Goal: Transaction & Acquisition: Purchase product/service

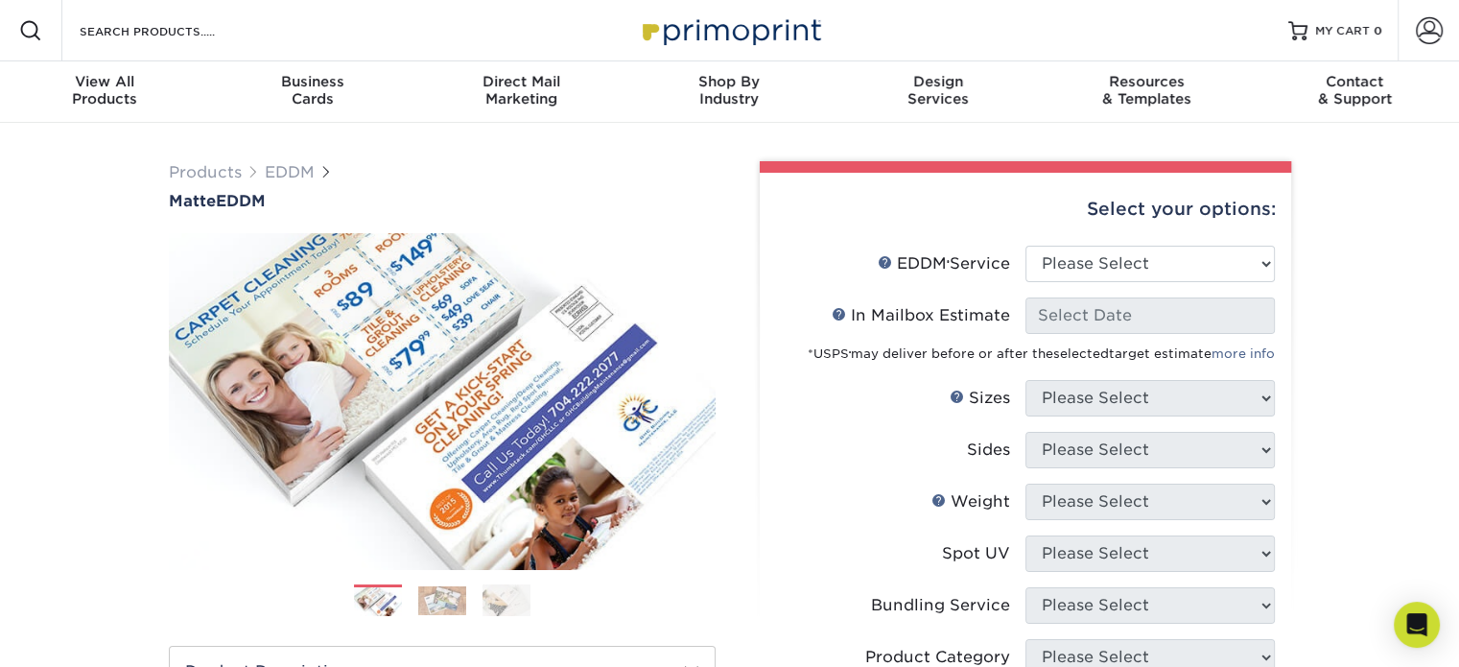
scroll to position [31, 0]
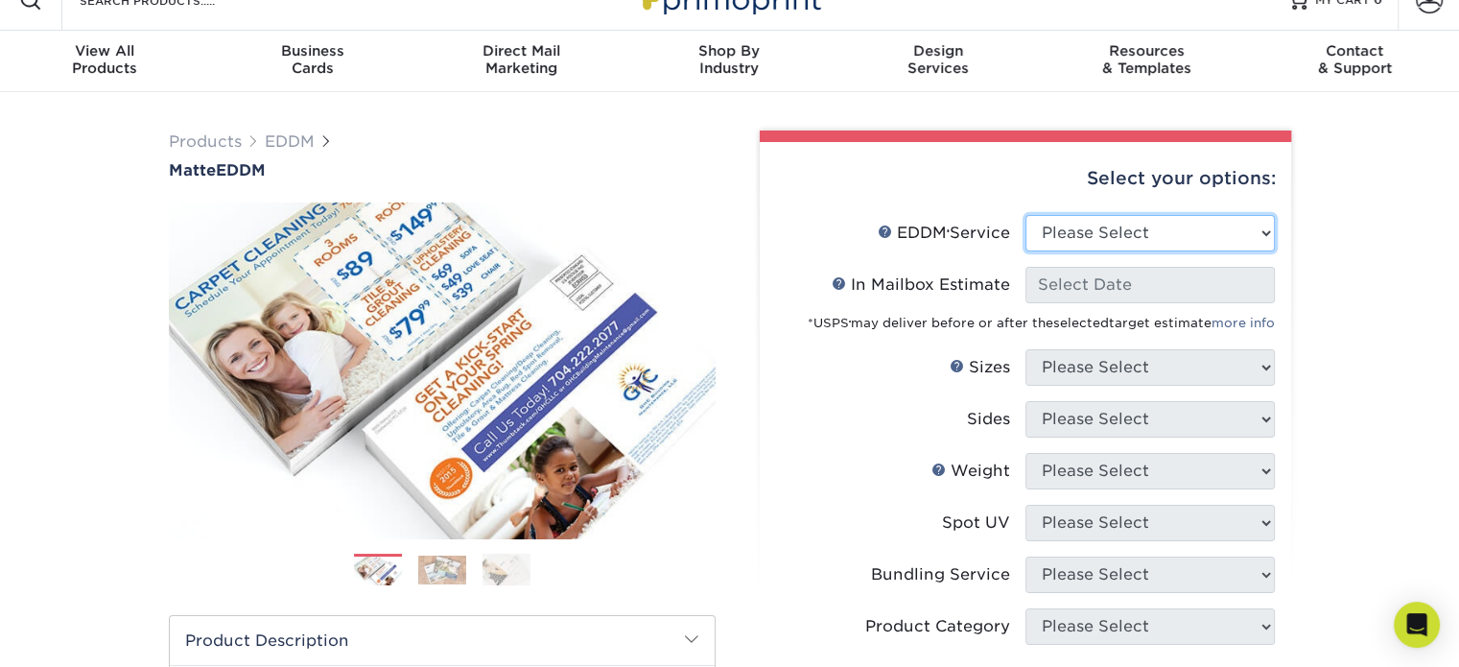
click at [1097, 218] on select "Please Select Full Service Print Only" at bounding box center [1149, 233] width 249 height 36
select select "print_only"
click at [1025, 215] on select "Please Select Full Service Print Only" at bounding box center [1149, 233] width 249 height 36
select select "-1"
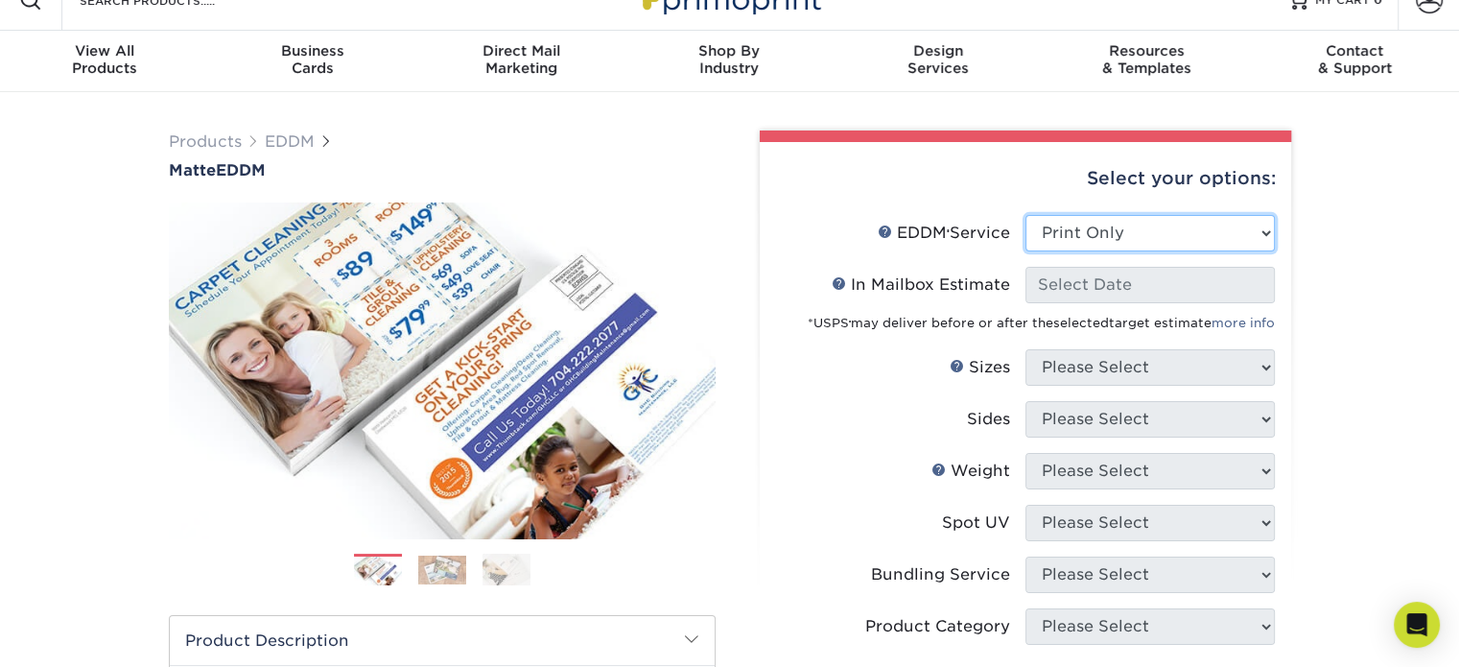
select select "-1"
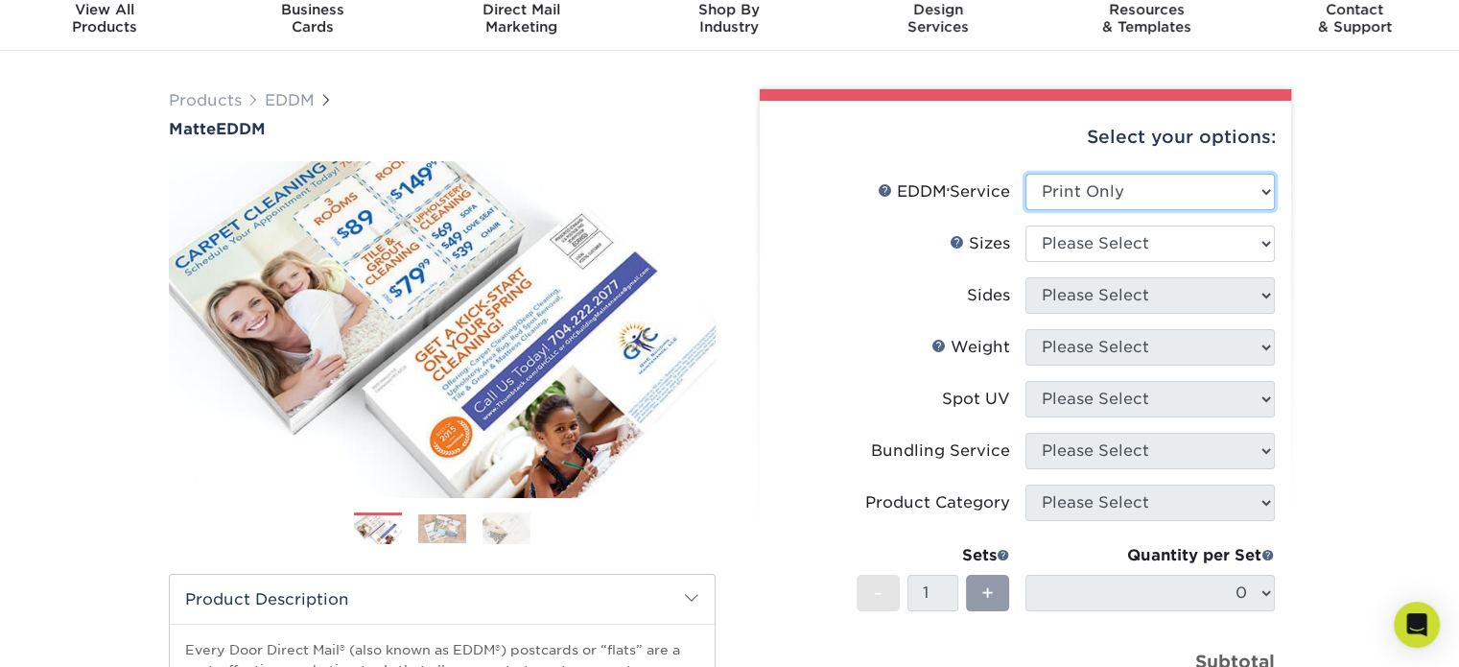
scroll to position [75, 0]
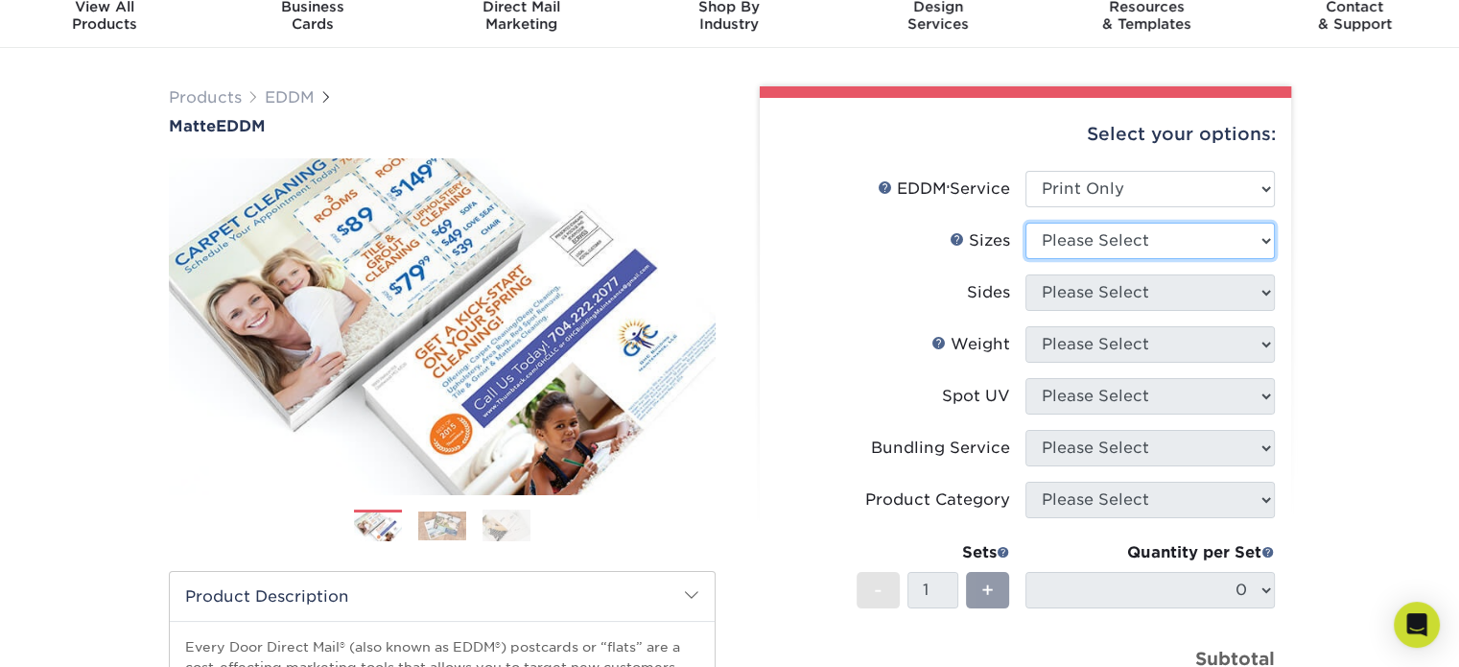
click at [1126, 241] on select "Please Select 4.5" x 12" 6" x 12" 6.5" x 8" 6.5" x 9" 6.5" x 12" 7" x 8.5" 8" x…" at bounding box center [1149, 241] width 249 height 36
select select "9.00x12.00"
click at [1025, 223] on select "Please Select 4.5" x 12" 6" x 12" 6.5" x 8" 6.5" x 9" 6.5" x 12" 7" x 8.5" 8" x…" at bounding box center [1149, 241] width 249 height 36
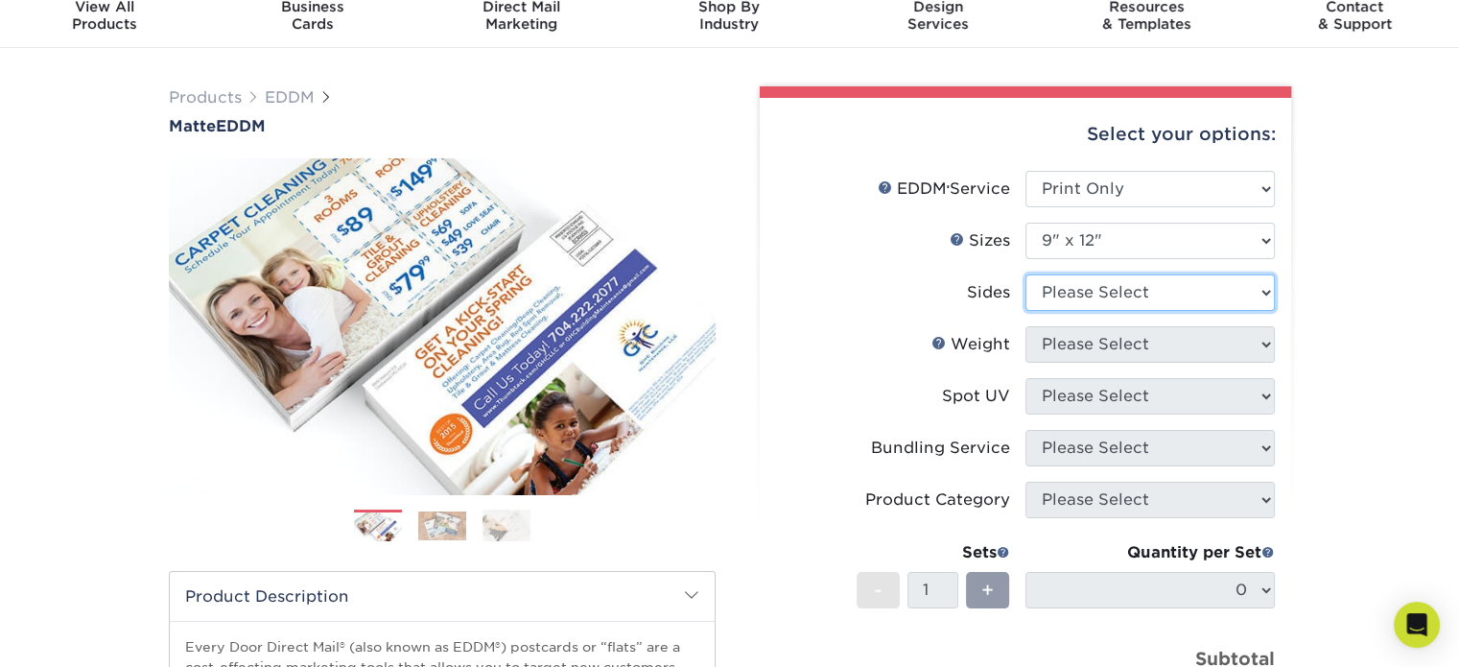
click at [1166, 279] on select "Please Select Print Both Sides Print Front Only" at bounding box center [1149, 292] width 249 height 36
select select "13abbda7-1d64-4f25-8bb2-c179b224825d"
click at [1025, 274] on select "Please Select Print Both Sides Print Front Only" at bounding box center [1149, 292] width 249 height 36
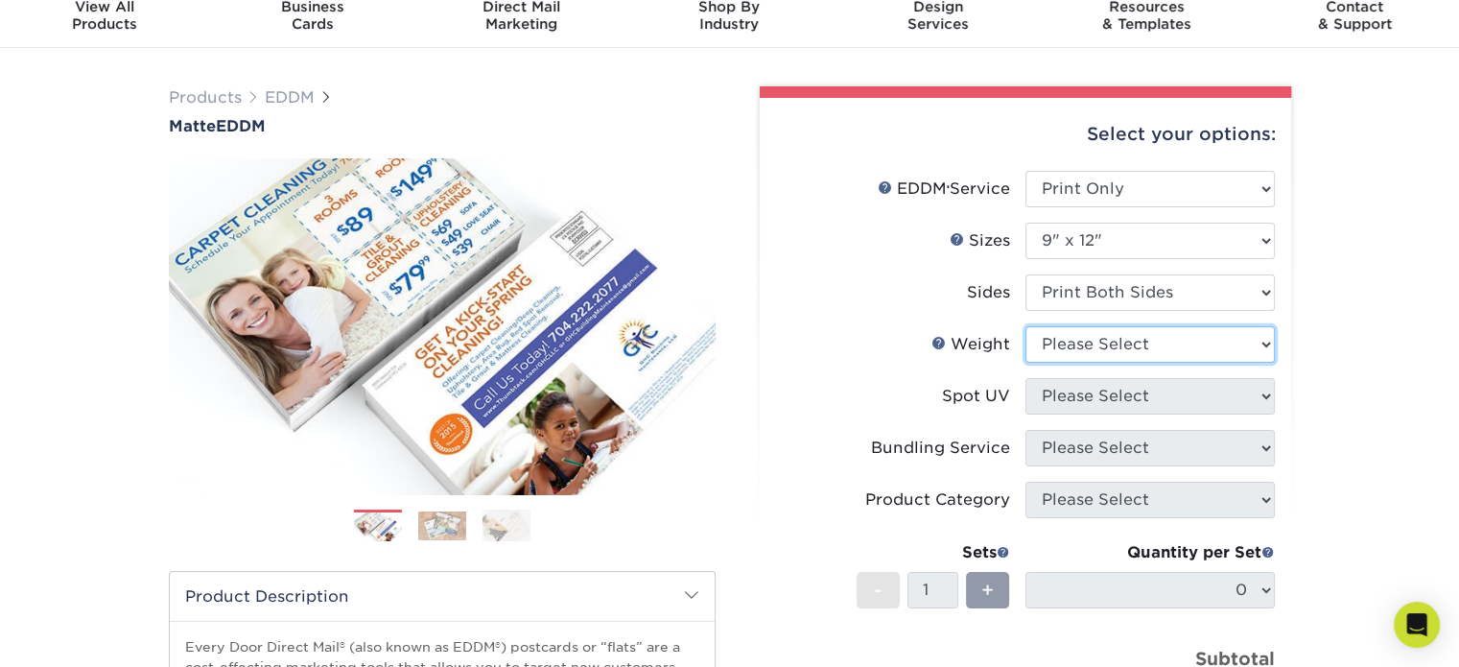
click at [1183, 348] on select "Please Select 16PT 14PT" at bounding box center [1149, 344] width 249 height 36
select select "14PT"
click at [1025, 326] on select "Please Select 16PT 14PT" at bounding box center [1149, 344] width 249 height 36
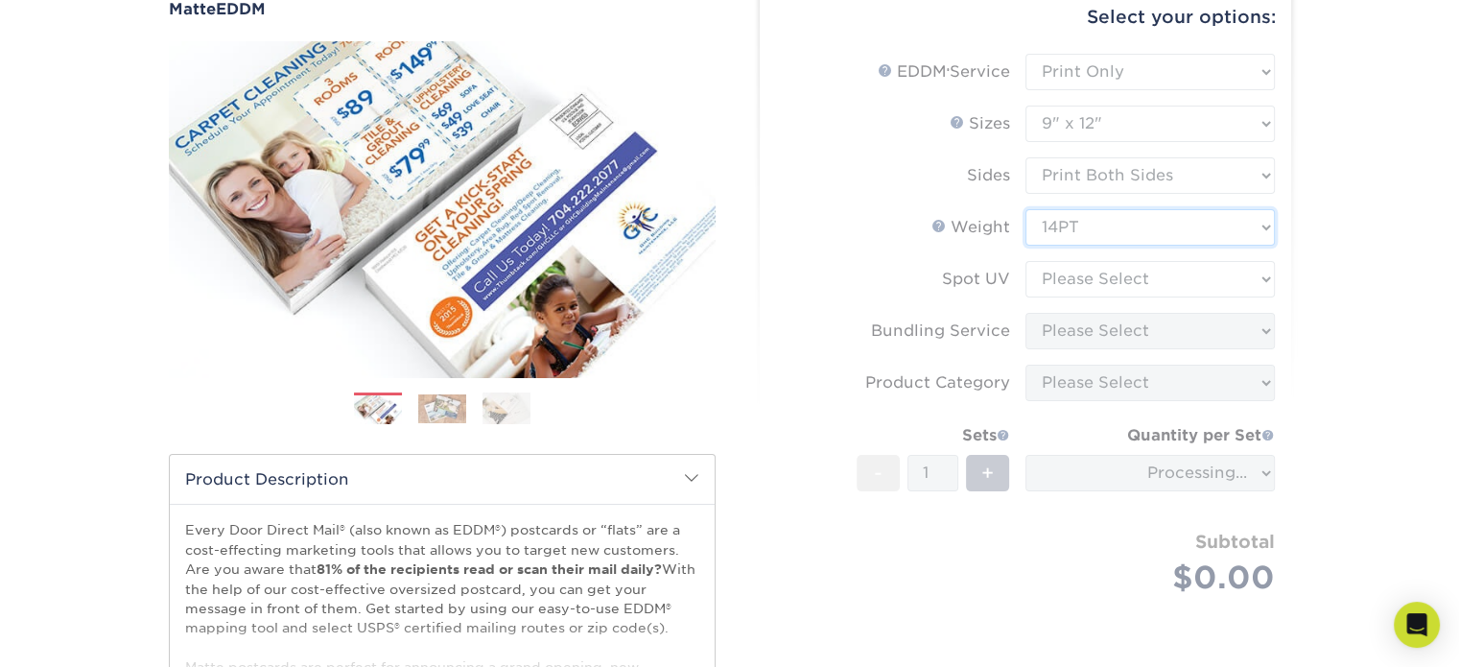
scroll to position [195, 0]
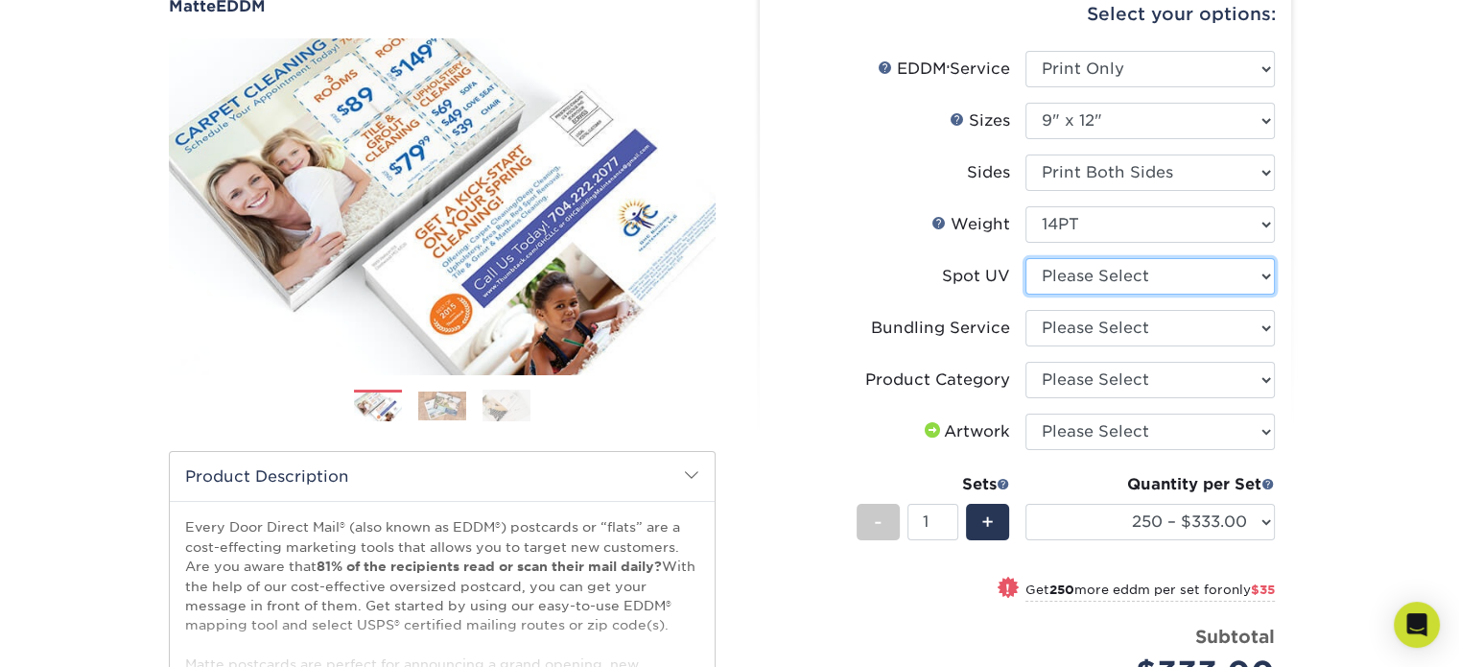
click at [1194, 269] on select "Please Select No Spot UV" at bounding box center [1149, 276] width 249 height 36
click at [1193, 272] on select "Please Select No Spot UV" at bounding box center [1149, 276] width 249 height 36
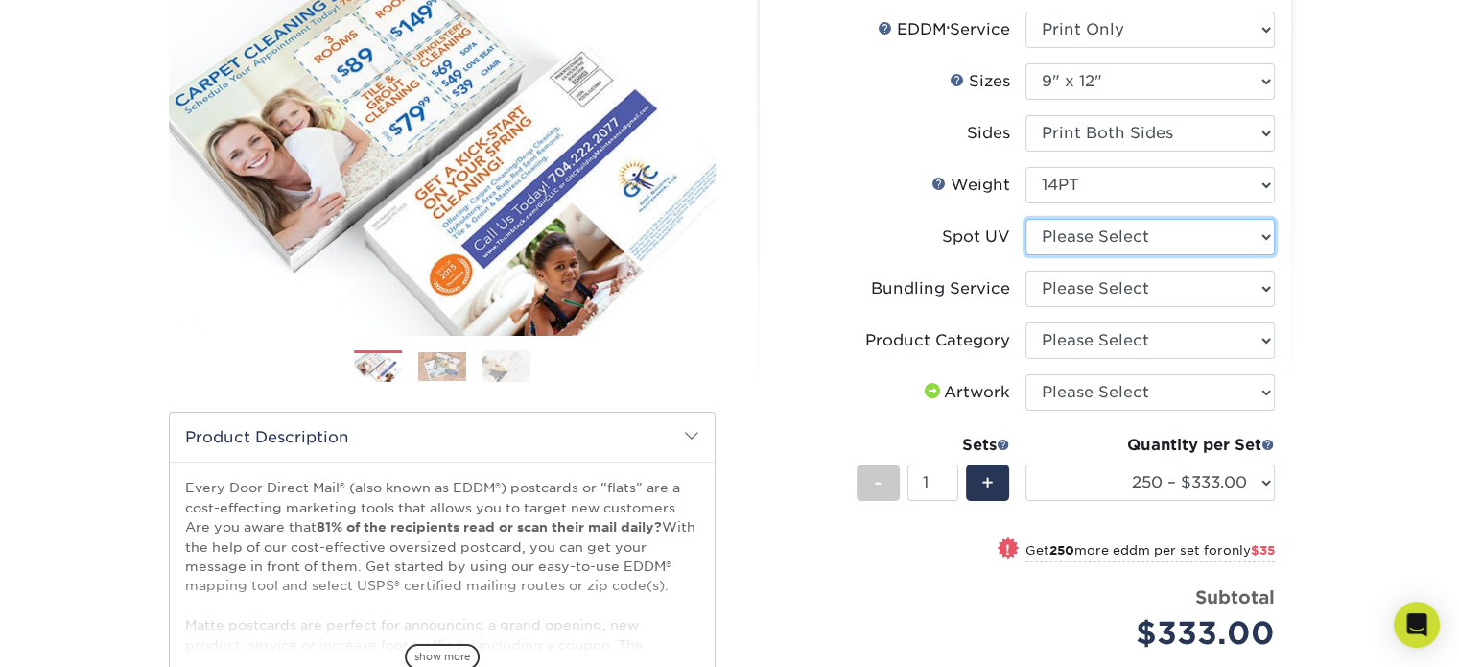
scroll to position [233, 0]
click at [1176, 222] on select "Please Select No Spot UV" at bounding box center [1149, 238] width 249 height 36
click at [1186, 241] on select "Please Select No Spot UV" at bounding box center [1149, 238] width 249 height 36
click at [1183, 298] on select "Please Select No Bundling Services Yes, Bundles of 50 (+2 Days) Yes, Bundles of…" at bounding box center [1149, 289] width 249 height 36
select select "e4577a52-3f44-4506-b5a0-d5ef86cef3d2"
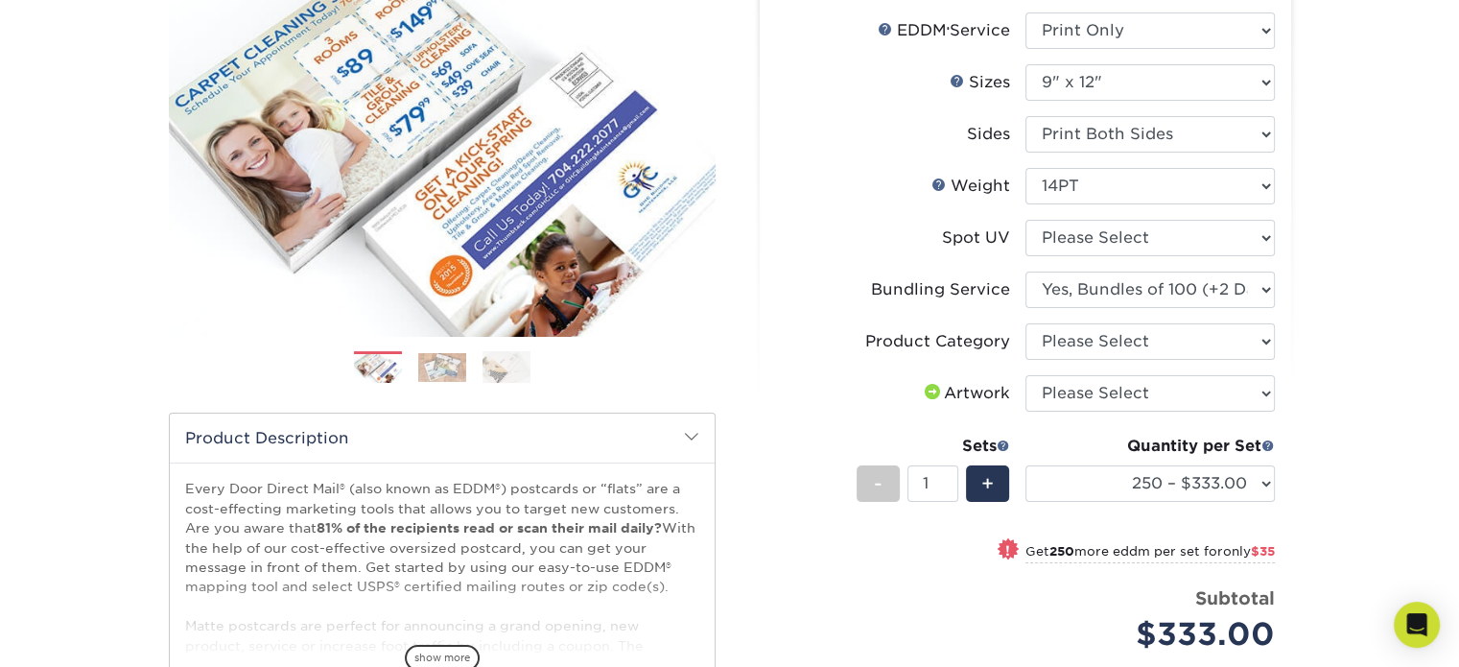
click at [1025, 271] on select "Please Select No Bundling Services Yes, Bundles of 50 (+2 Days) Yes, Bundles of…" at bounding box center [1149, 289] width 249 height 36
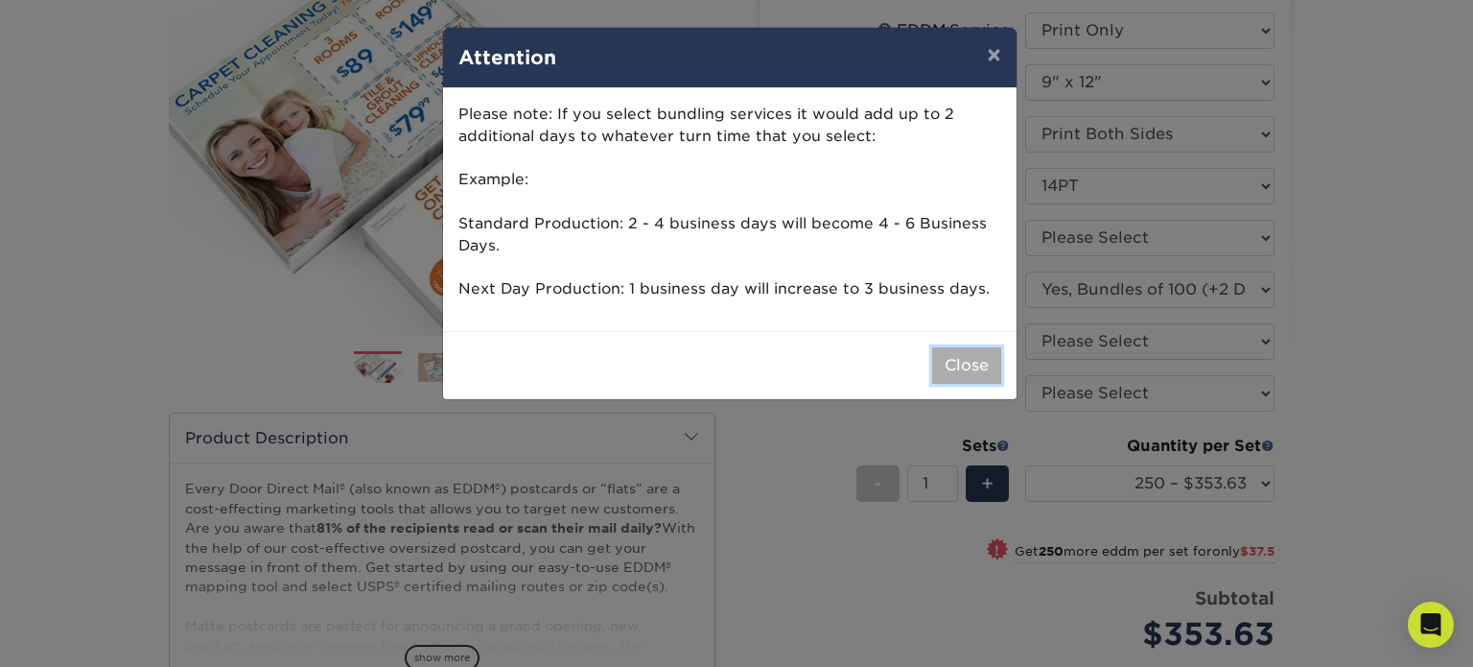
click at [963, 360] on button "Close" at bounding box center [966, 365] width 69 height 36
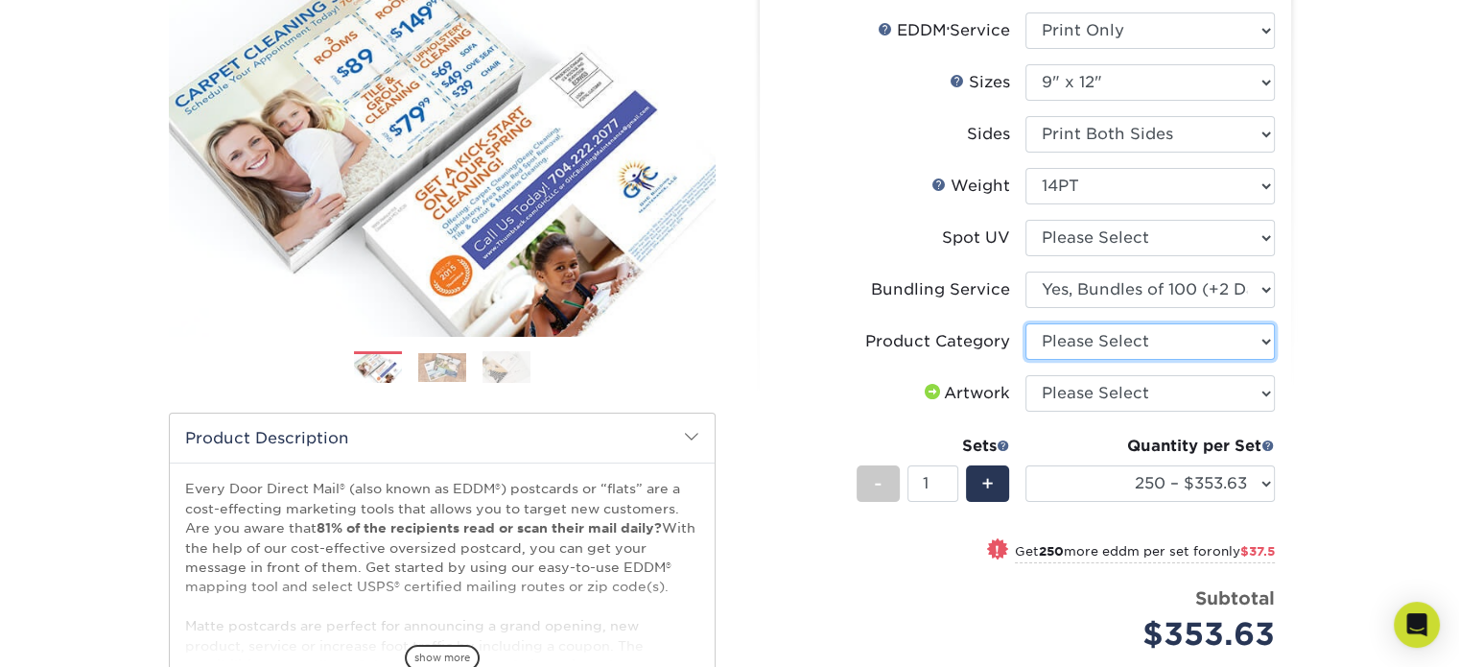
click at [1118, 344] on select "Please Select Sell Sheets" at bounding box center [1149, 341] width 249 height 36
click at [1118, 348] on select "Please Select Sell Sheets" at bounding box center [1149, 341] width 249 height 36
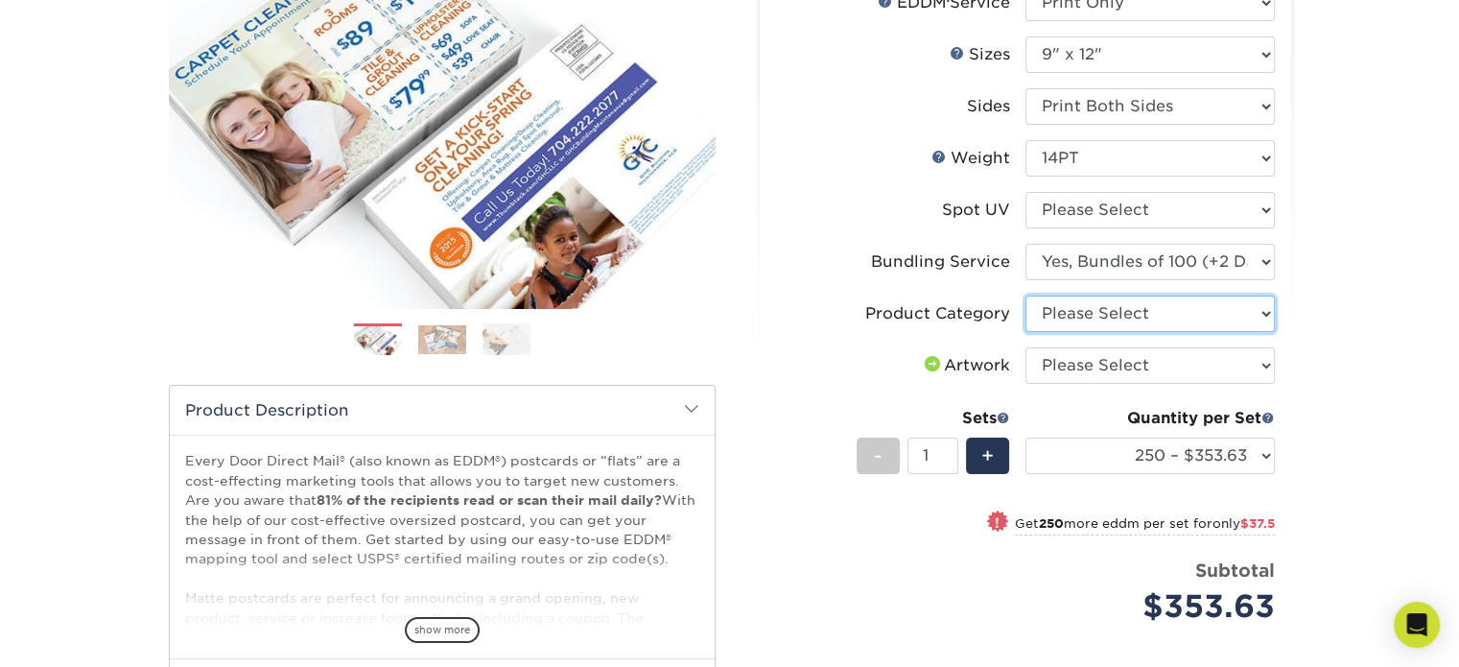
scroll to position [264, 0]
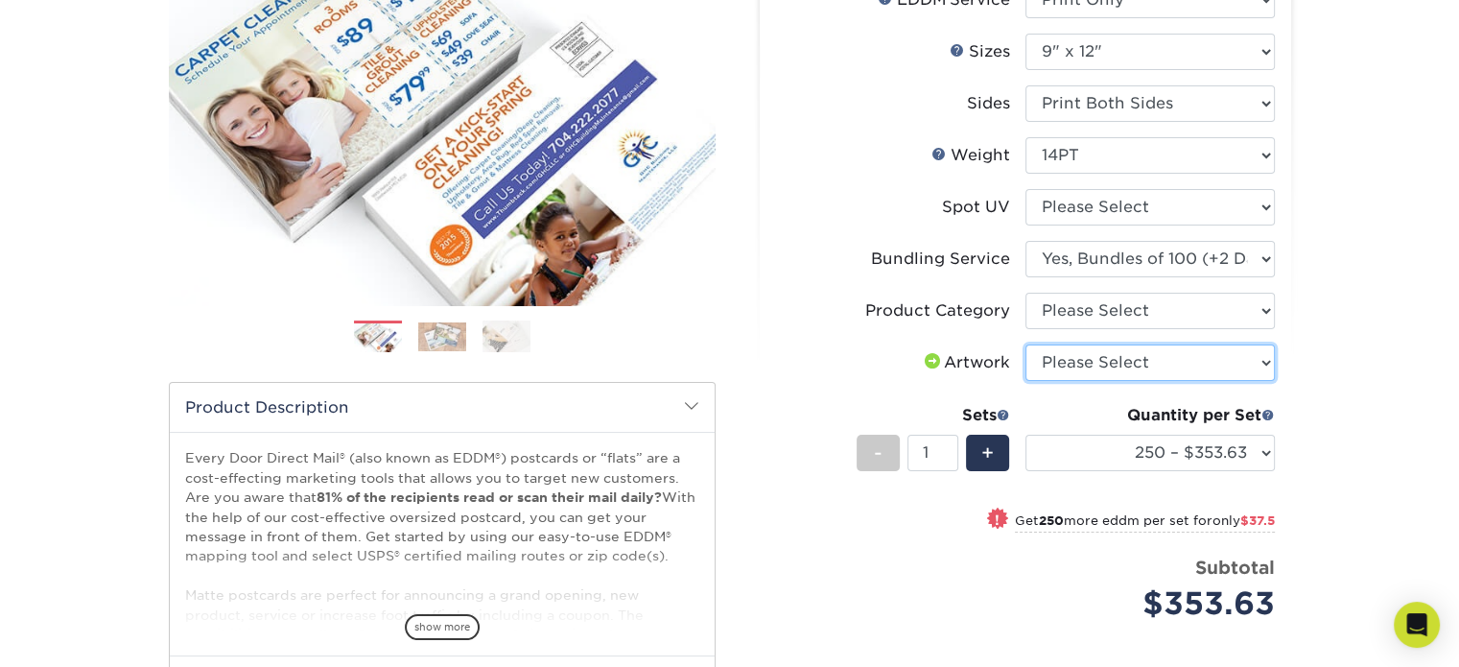
click at [1118, 348] on select "Please Select I will upload files I need a design - $150" at bounding box center [1149, 362] width 249 height 36
select select "upload"
click at [1025, 344] on select "Please Select I will upload files I need a design - $150" at bounding box center [1149, 362] width 249 height 36
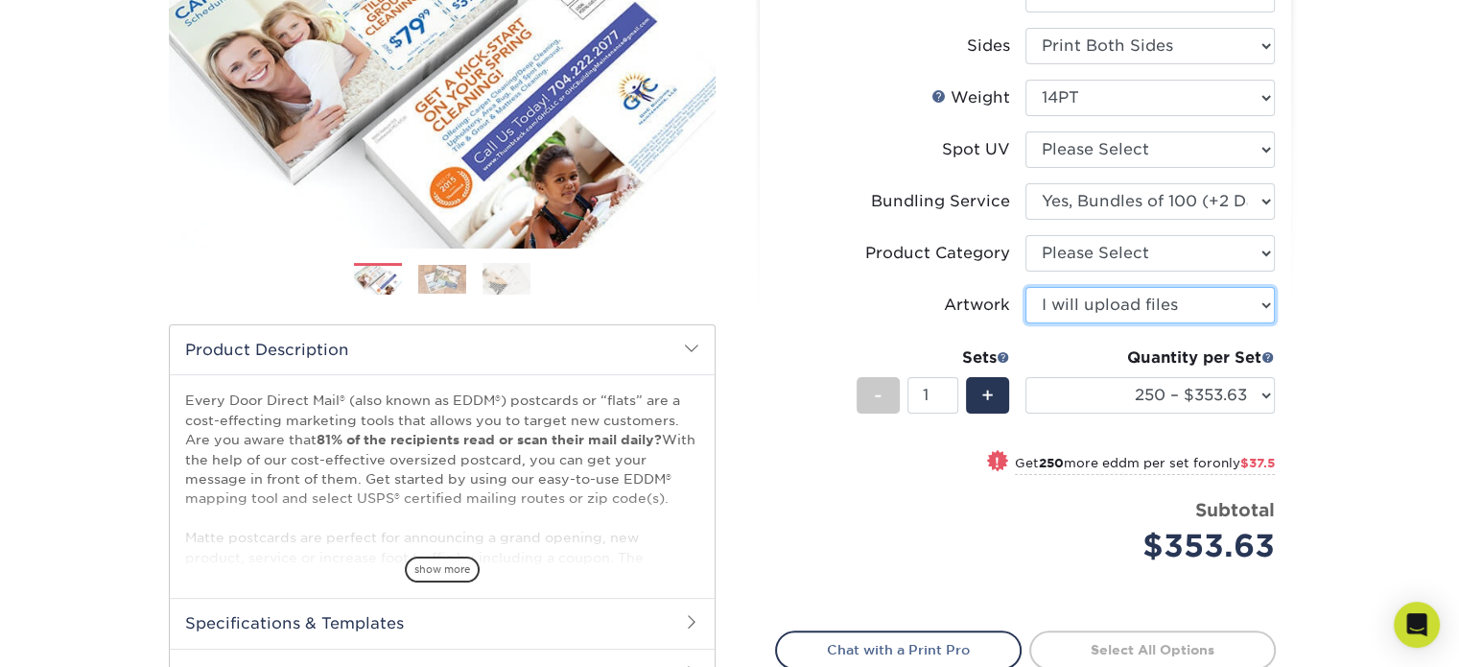
scroll to position [322, 0]
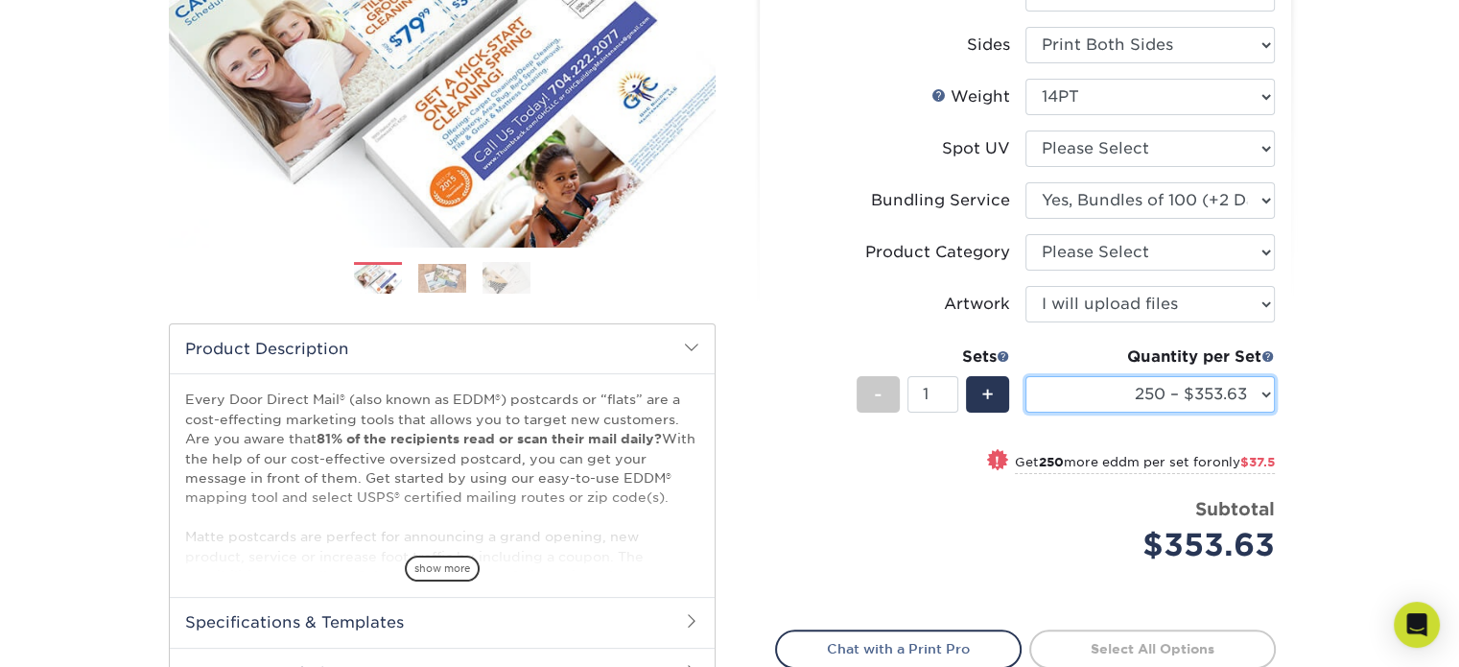
click at [1223, 390] on select "250 – $353.63 500 – $391.13 1000 – $445.25 2500 – $739.75 5000 – $1222.13 7500 …" at bounding box center [1149, 394] width 249 height 36
select select "5000 – $1222.13"
click at [1025, 376] on select "250 – $353.63 500 – $391.13 1000 – $445.25 2500 – $739.75 5000 – $1222.13 7500 …" at bounding box center [1149, 394] width 249 height 36
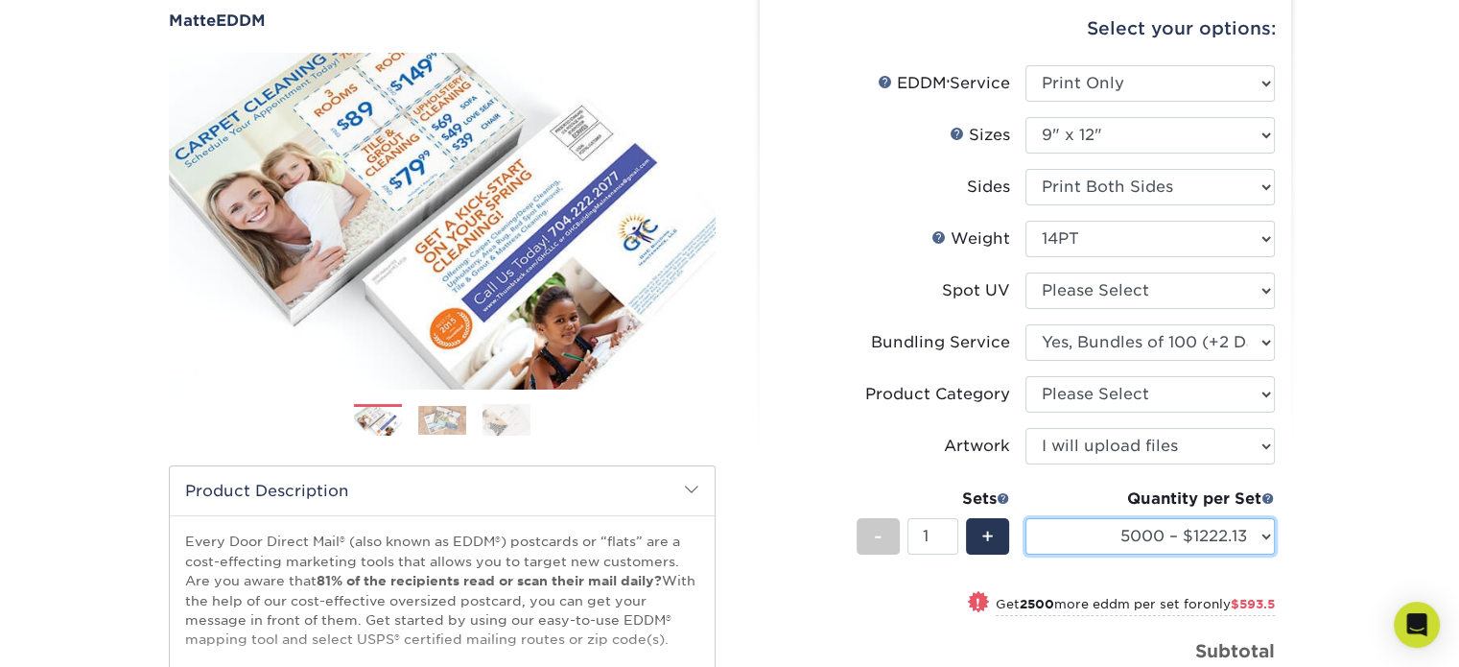
scroll to position [178, 0]
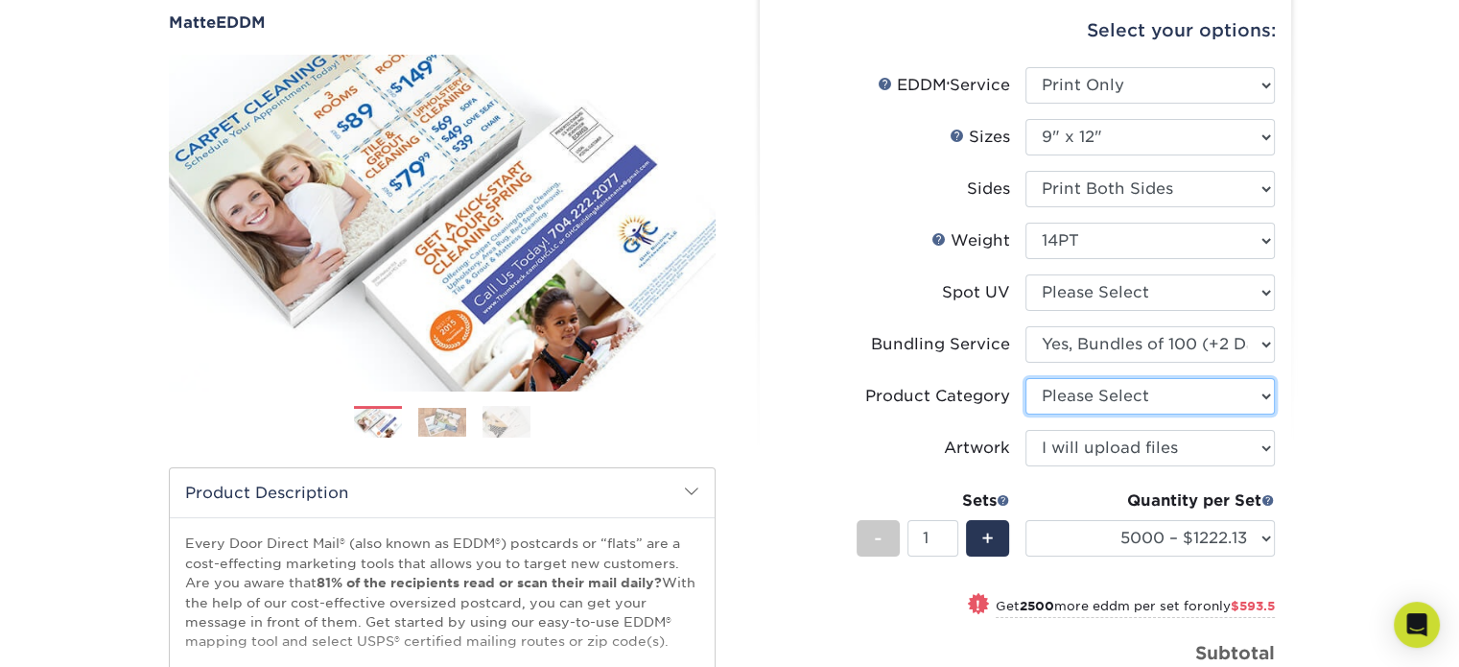
click at [1193, 397] on select "Please Select Sell Sheets" at bounding box center [1149, 396] width 249 height 36
click at [1025, 378] on select "Please Select Sell Sheets" at bounding box center [1149, 396] width 249 height 36
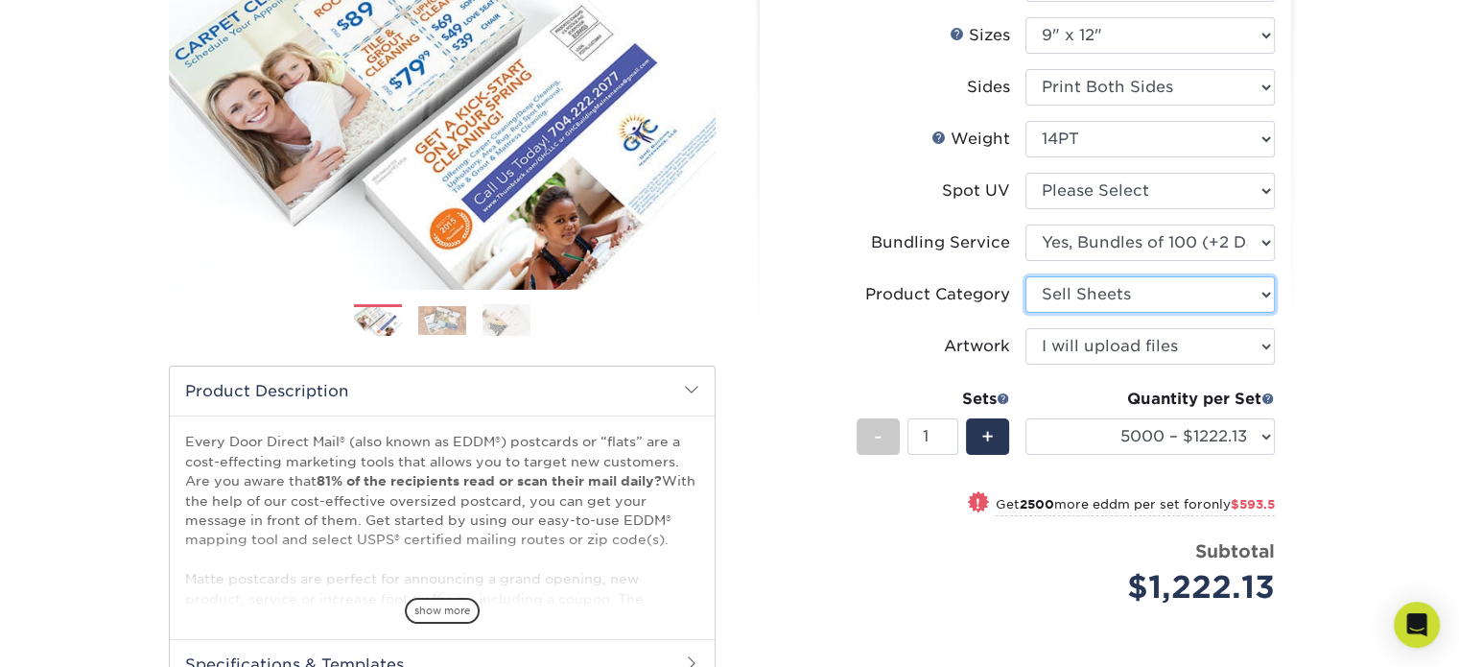
scroll to position [264, 0]
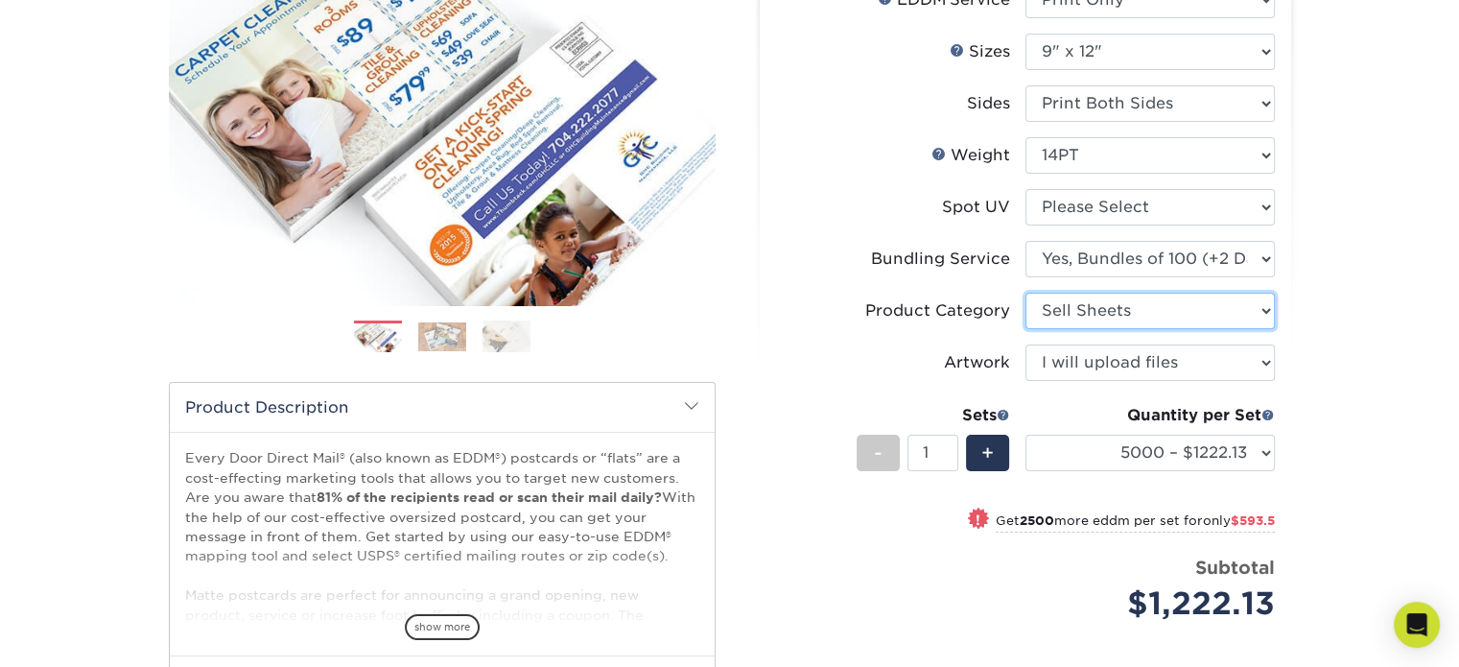
click at [1213, 317] on select "Please Select Sell Sheets" at bounding box center [1149, 311] width 249 height 36
select select "-1"
click at [1025, 293] on select "Please Select Sell Sheets" at bounding box center [1149, 311] width 249 height 36
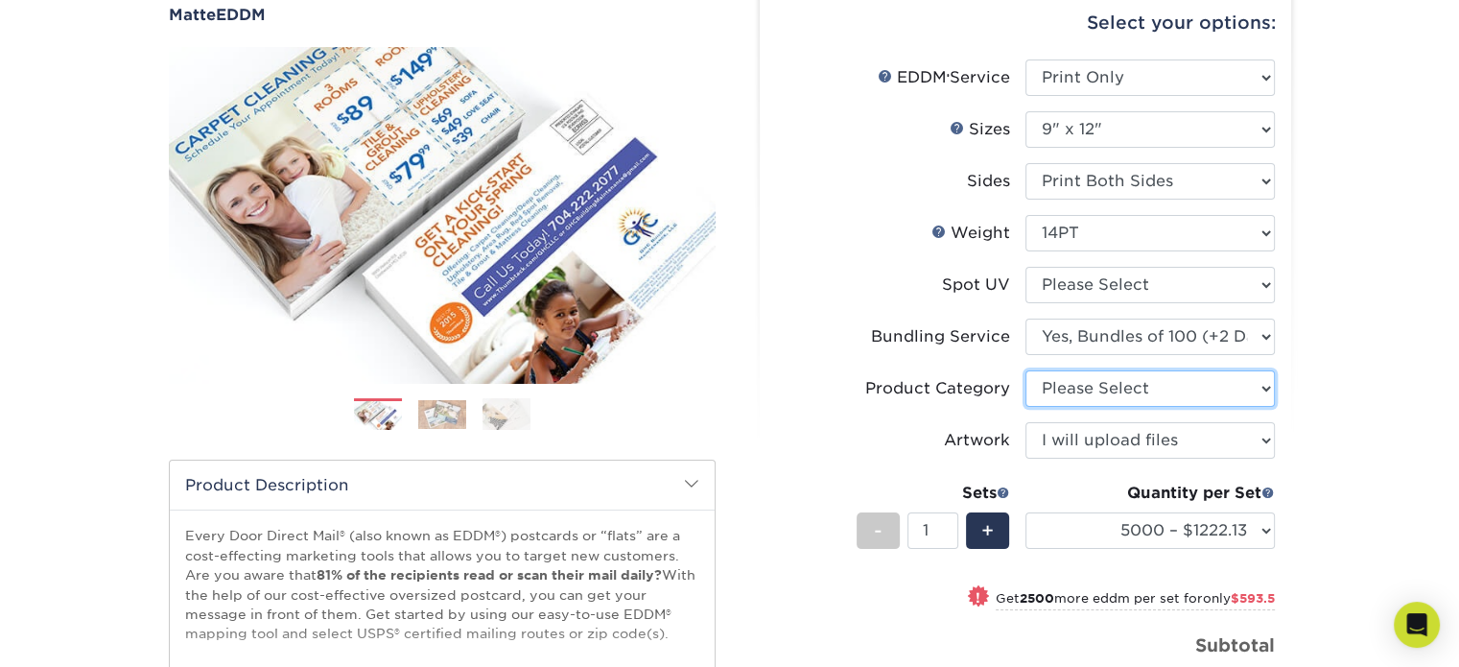
scroll to position [137, 0]
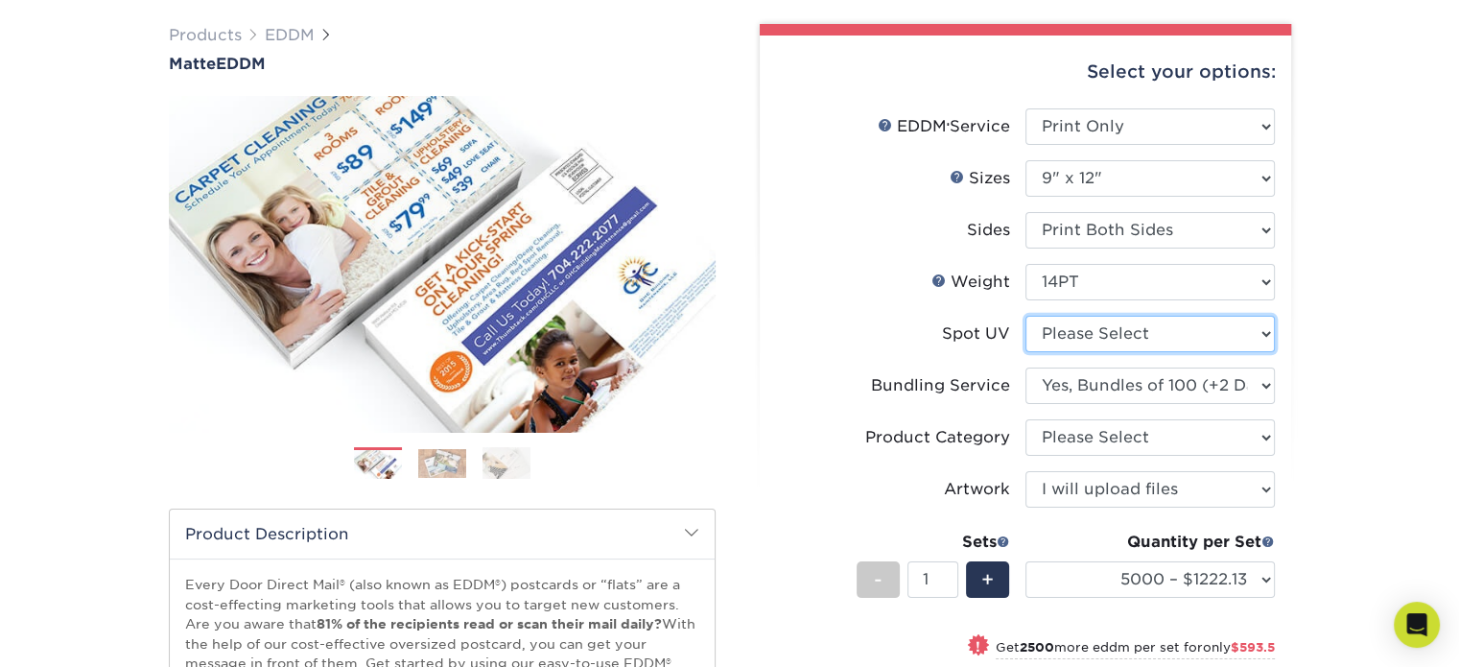
click at [1210, 335] on select "Please Select No Spot UV" at bounding box center [1149, 334] width 249 height 36
select select "3"
click at [1025, 316] on select "Please Select No Spot UV" at bounding box center [1149, 334] width 249 height 36
select select "-1"
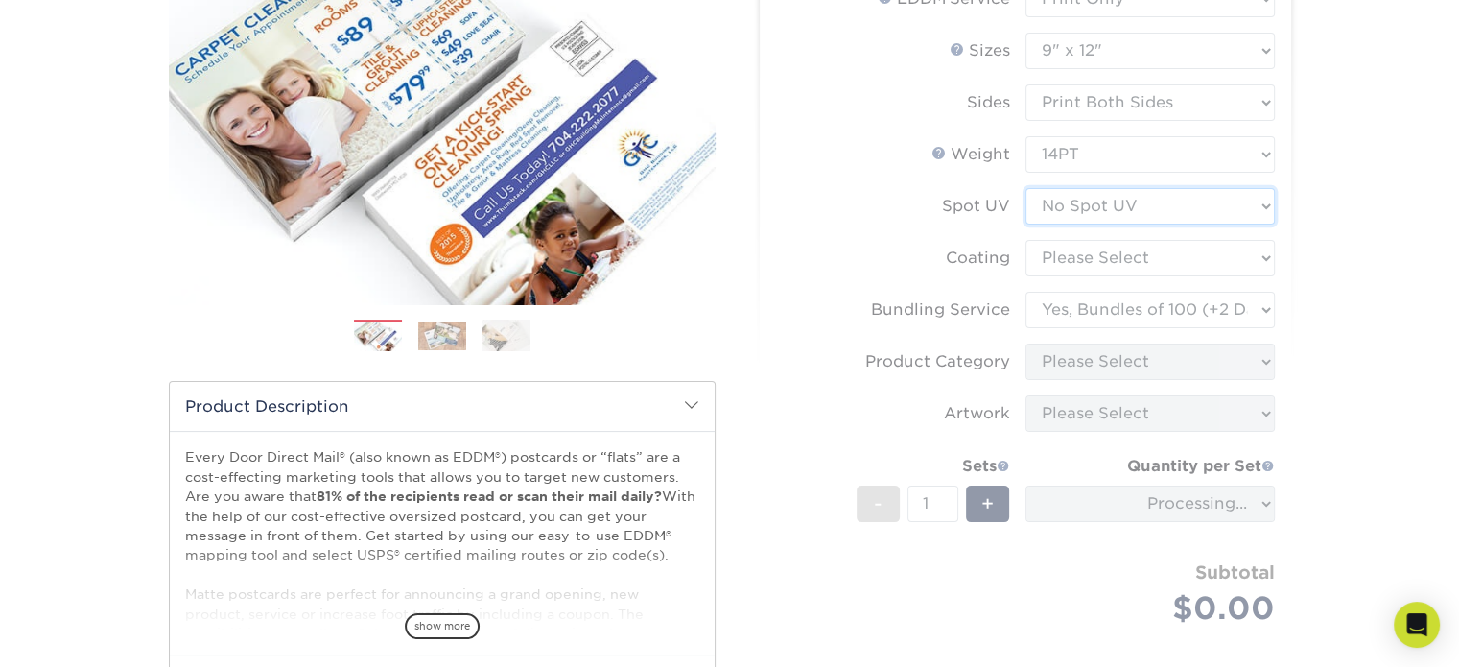
scroll to position [274, 0]
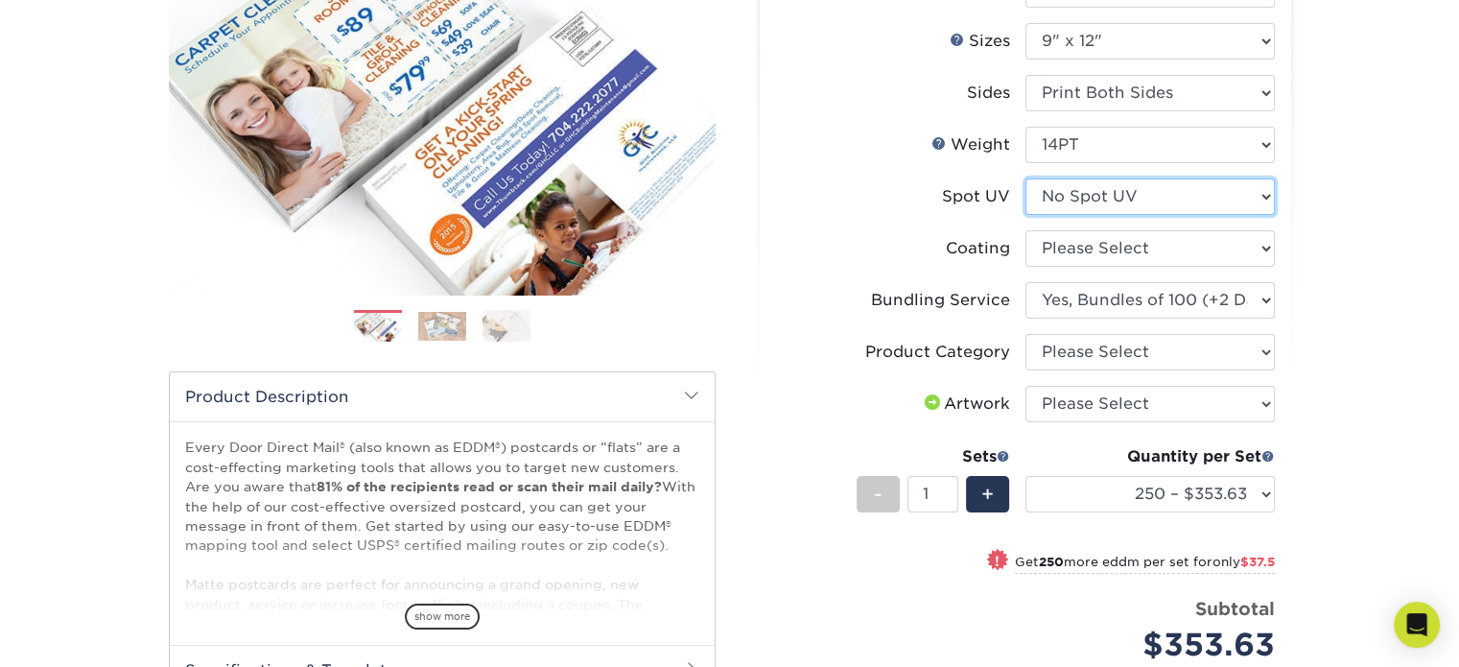
click at [1159, 181] on select "Please Select No Spot UV" at bounding box center [1149, 196] width 249 height 36
